Goal: Task Accomplishment & Management: Use online tool/utility

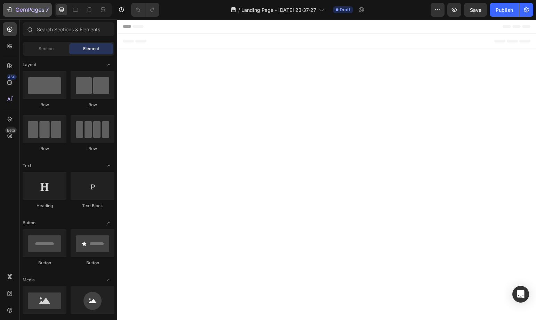
click at [29, 15] on button "7" at bounding box center [27, 10] width 49 height 14
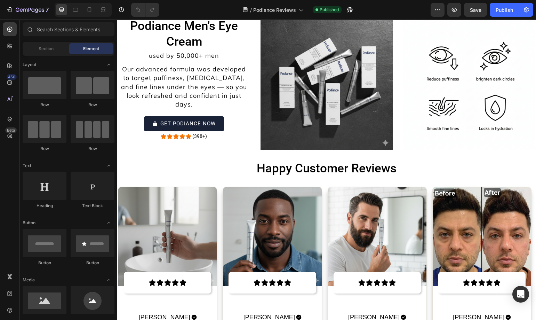
scroll to position [2574, 0]
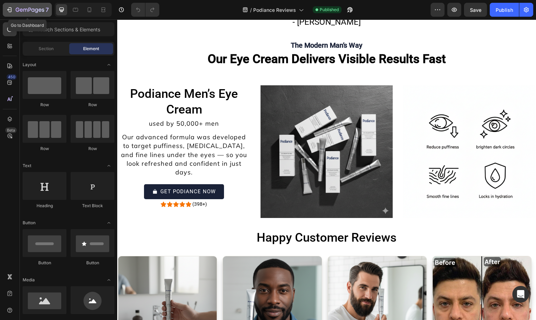
click at [24, 9] on icon "button" at bounding box center [25, 10] width 4 height 3
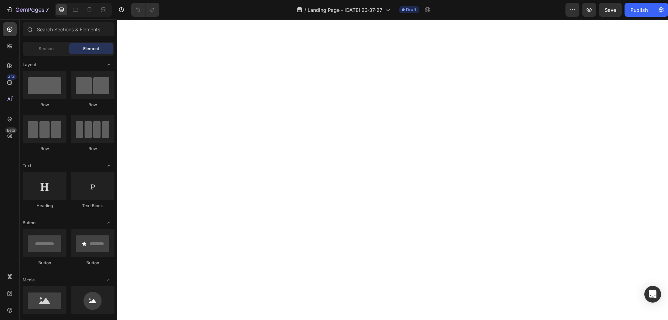
scroll to position [2157, 0]
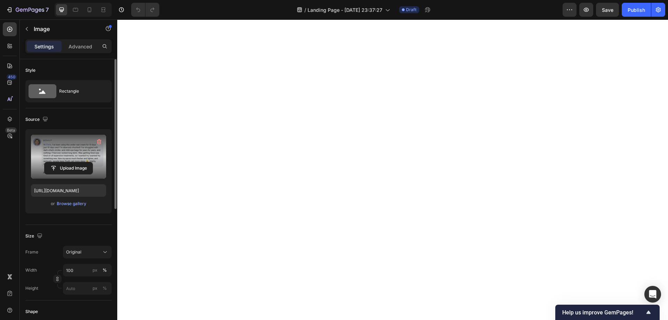
click at [53, 156] on label at bounding box center [68, 157] width 75 height 44
click at [53, 162] on input "file" at bounding box center [69, 168] width 48 height 12
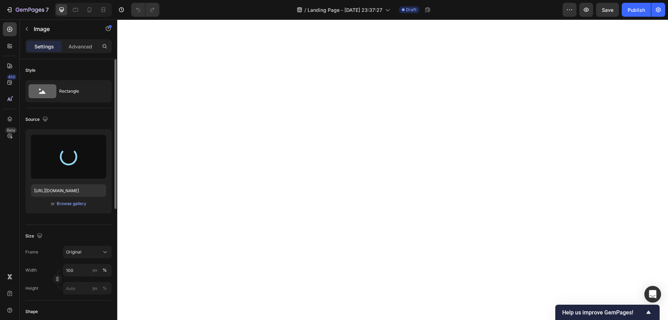
type input "https://cdn.shopify.com/s/files/1/0754/9258/9834/files/gempages_568747440534979…"
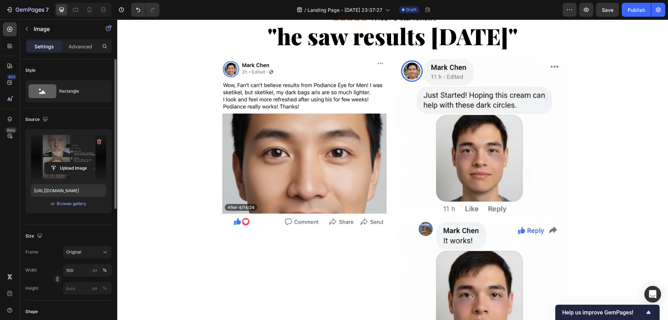
scroll to position [522, 0]
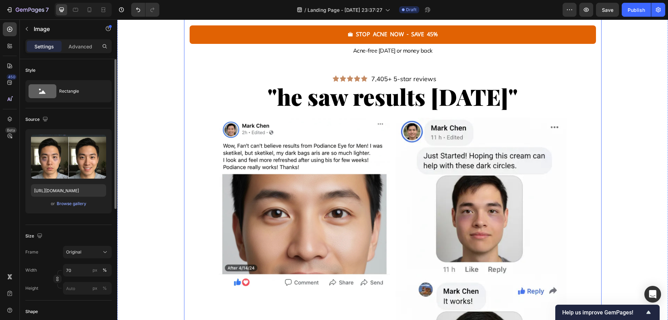
scroll to position [452, 0]
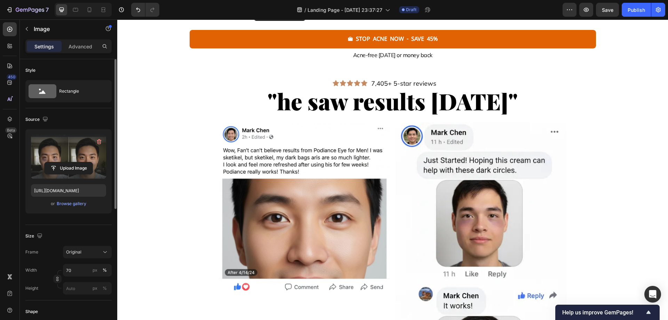
click at [80, 151] on label at bounding box center [68, 157] width 75 height 44
click at [80, 162] on input "file" at bounding box center [69, 168] width 48 height 12
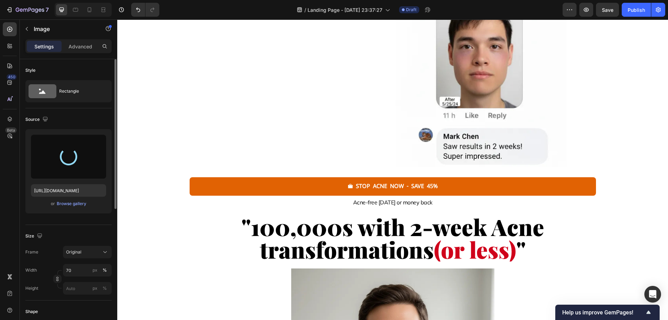
type input "https://cdn.shopify.com/s/files/1/0754/9258/9834/files/gempages_568747440534979…"
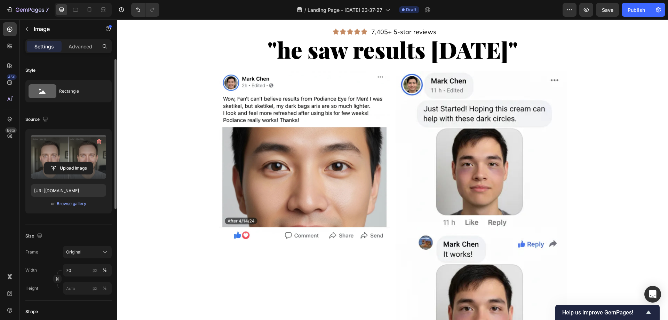
scroll to position [417, 0]
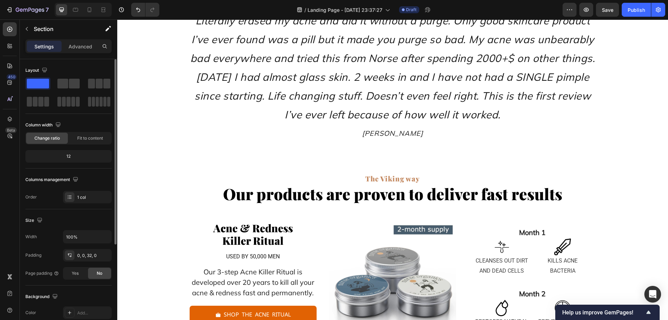
scroll to position [2922, 0]
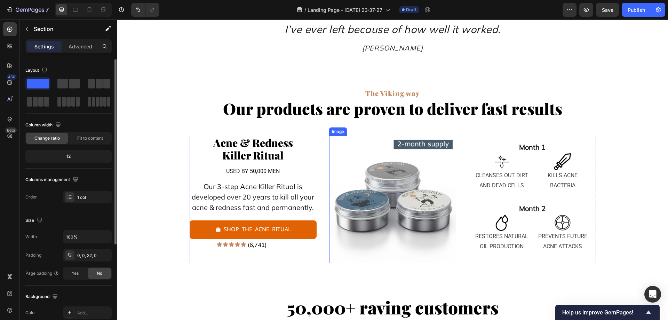
click at [384, 190] on img at bounding box center [392, 199] width 127 height 127
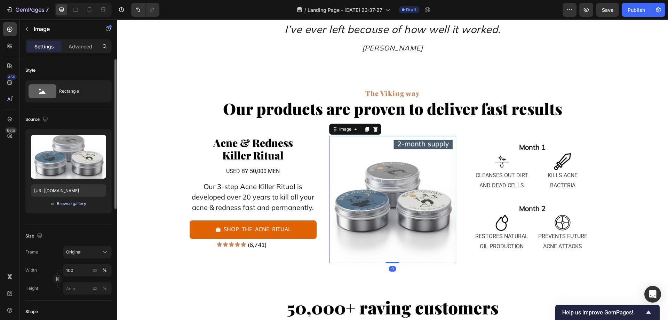
click at [81, 204] on div "Browse gallery" at bounding box center [72, 203] width 30 height 6
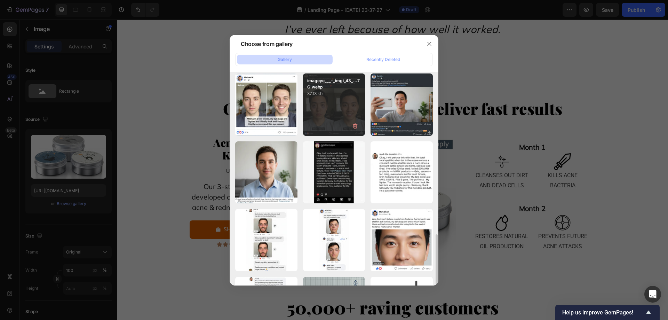
scroll to position [209, 0]
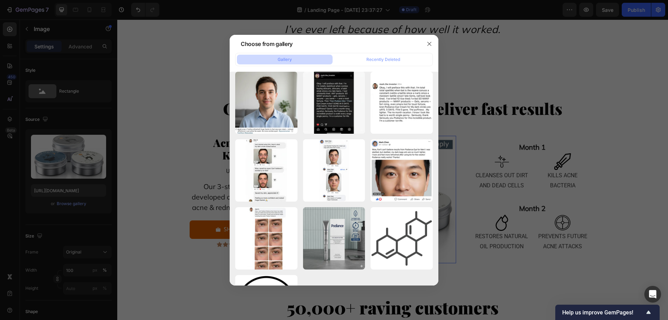
click at [168, 158] on div at bounding box center [334, 160] width 668 height 320
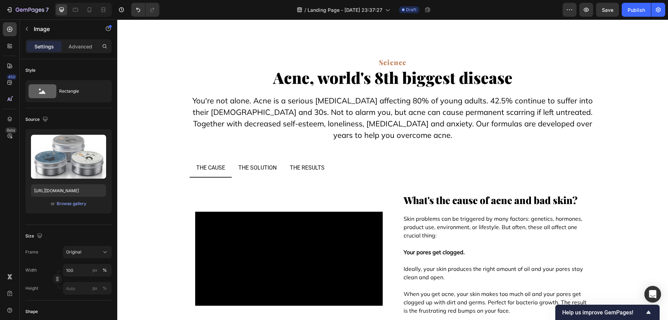
scroll to position [3583, 0]
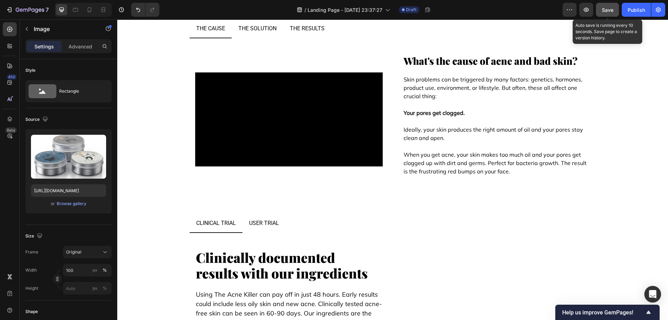
click at [608, 11] on span "Save" at bounding box center [607, 10] width 11 height 6
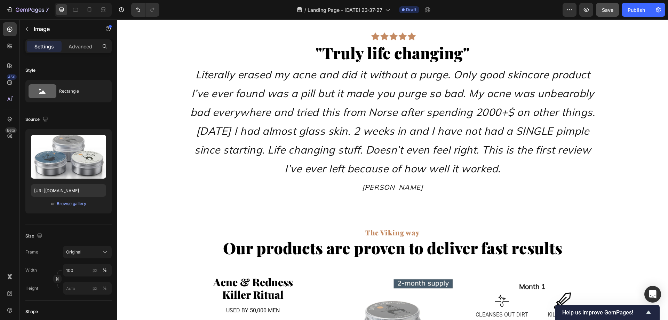
scroll to position [2748, 0]
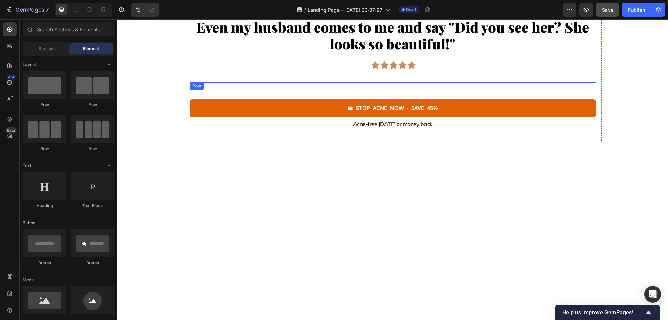
scroll to position [2331, 0]
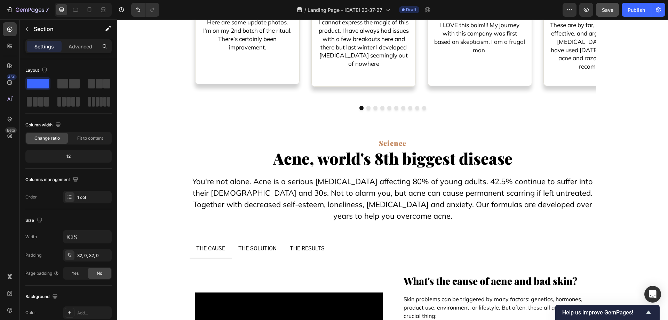
scroll to position [1785, 0]
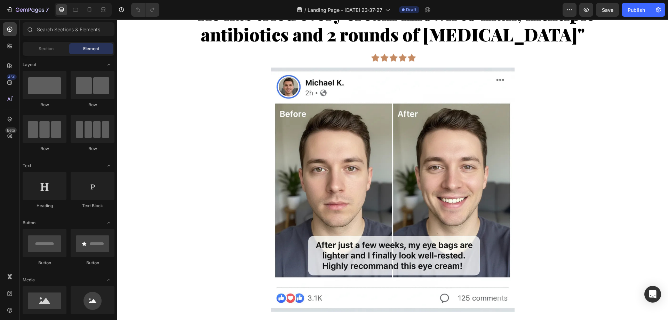
scroll to position [661, 0]
